Goal: Information Seeking & Learning: Learn about a topic

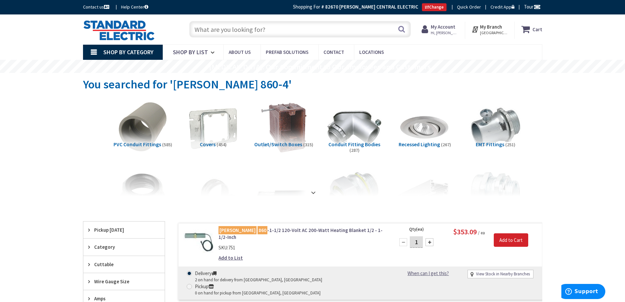
click at [210, 28] on input "text" at bounding box center [300, 29] width 222 height 16
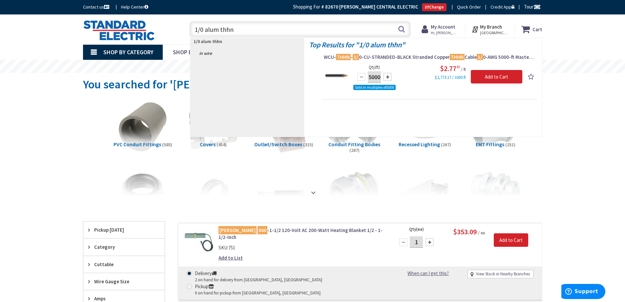
click at [218, 29] on input "1/0 alum thhn" at bounding box center [300, 29] width 222 height 16
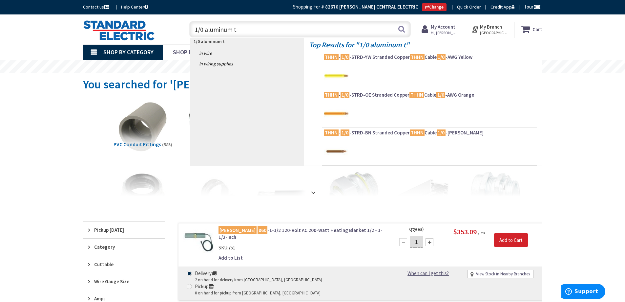
type input "1/0 aluminum"
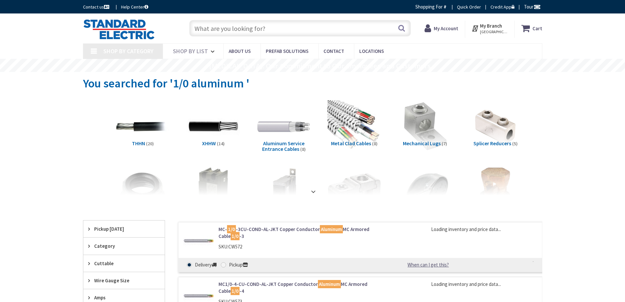
type input "[GEOGRAPHIC_DATA], [GEOGRAPHIC_DATA]"
click at [146, 131] on img at bounding box center [142, 126] width 59 height 59
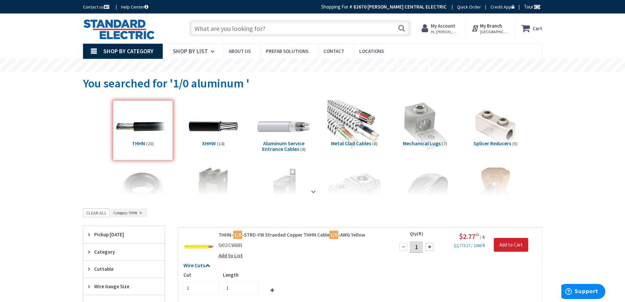
click at [150, 124] on div "THHN (20)" at bounding box center [143, 130] width 60 height 60
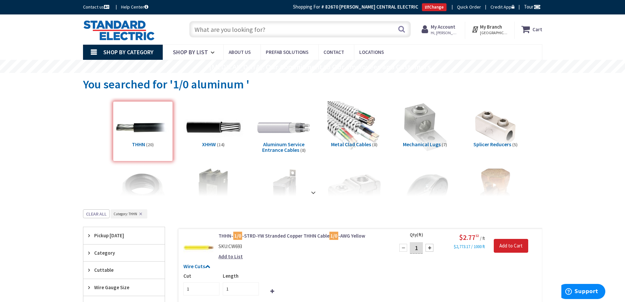
click at [206, 126] on img at bounding box center [213, 127] width 59 height 59
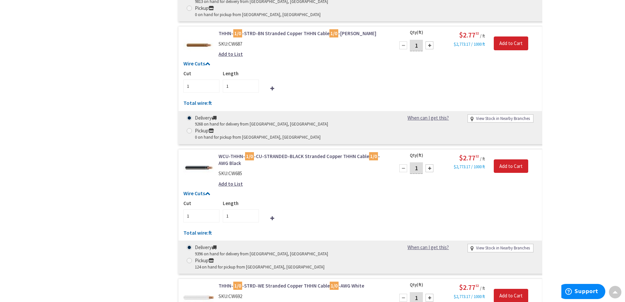
scroll to position [451, 0]
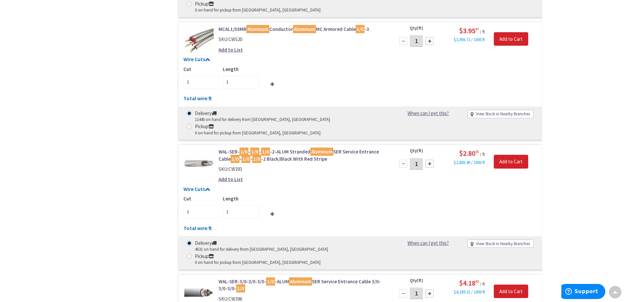
scroll to position [314, 0]
